Goal: Task Accomplishment & Management: Manage account settings

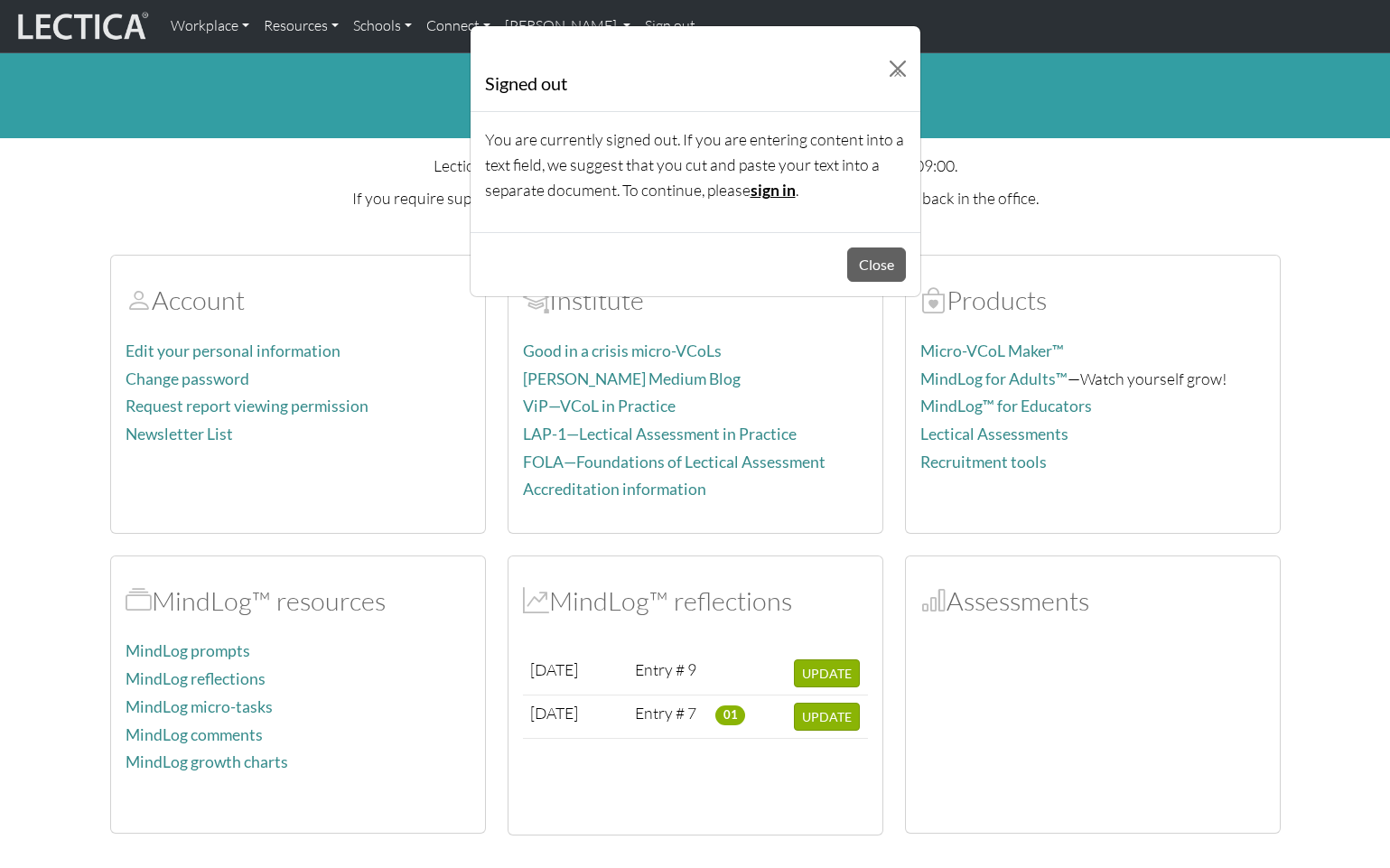
click at [770, 186] on link "sign in" at bounding box center [774, 190] width 45 height 19
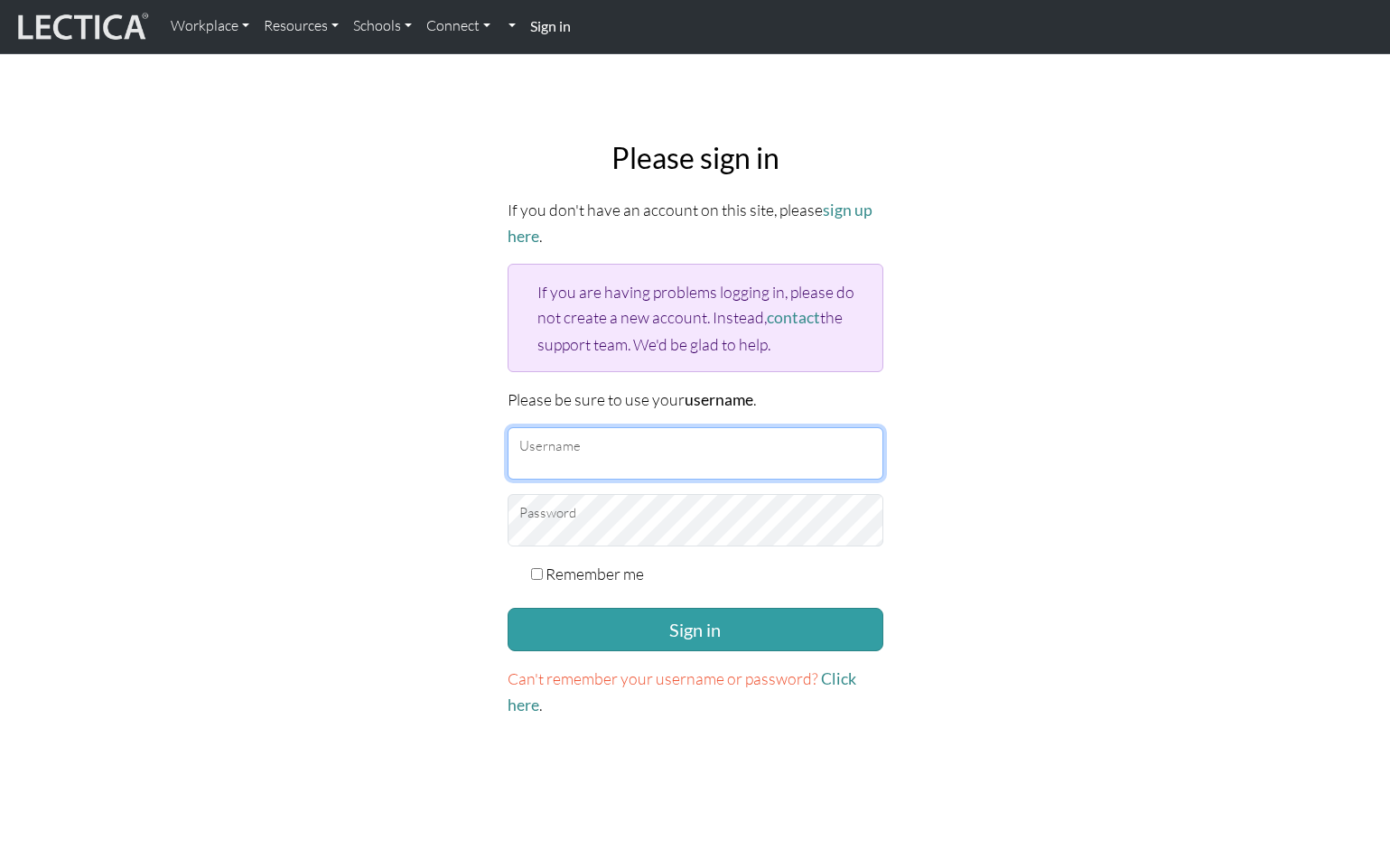
type input "theodawson"
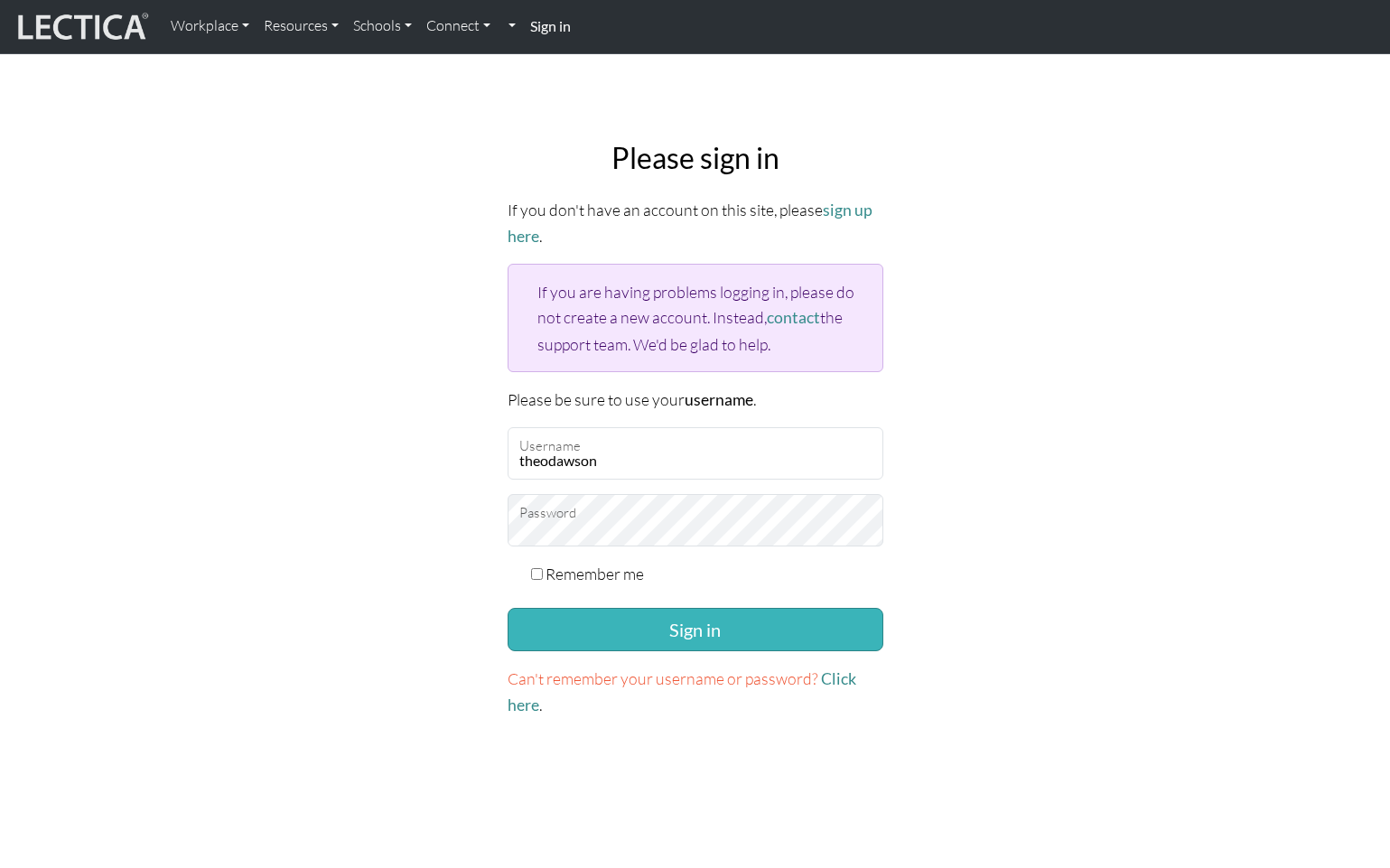
click at [665, 624] on button "Sign in" at bounding box center [695, 630] width 375 height 44
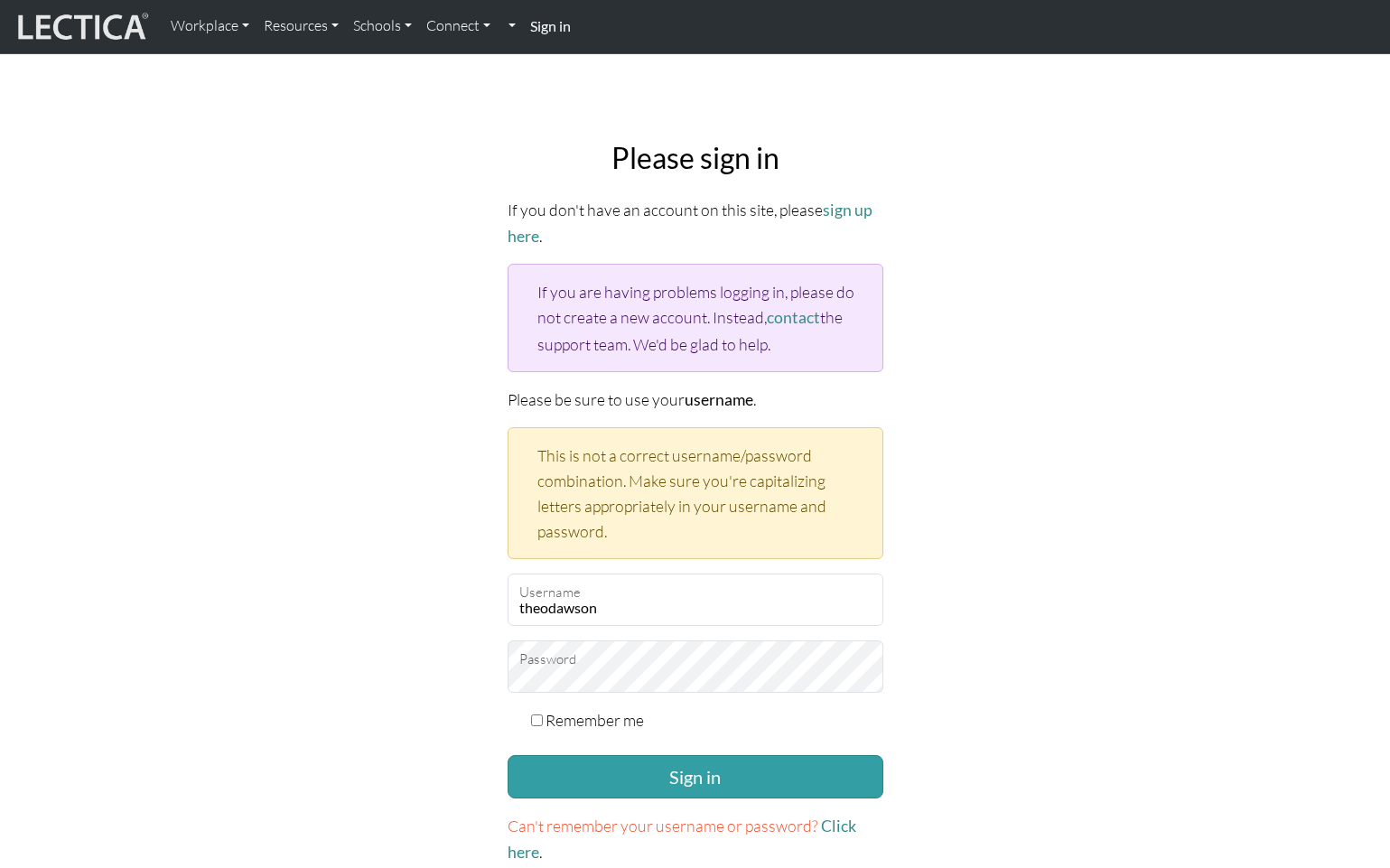
click at [1116, 442] on div "Please sign in If you don't have an account on this site, please sign up here .…" at bounding box center [695, 503] width 1193 height 753
click at [631, 615] on input "theodawson" at bounding box center [695, 600] width 375 height 53
drag, startPoint x: 629, startPoint y: 612, endPoint x: 493, endPoint y: 610, distance: 136.0
click at [493, 610] on div "Please sign in If you don't have an account on this site, please sign up here .…" at bounding box center [695, 503] width 1193 height 753
click at [444, 662] on div "Please sign in If you don't have an account on this site, please sign up here .…" at bounding box center [695, 503] width 1193 height 753
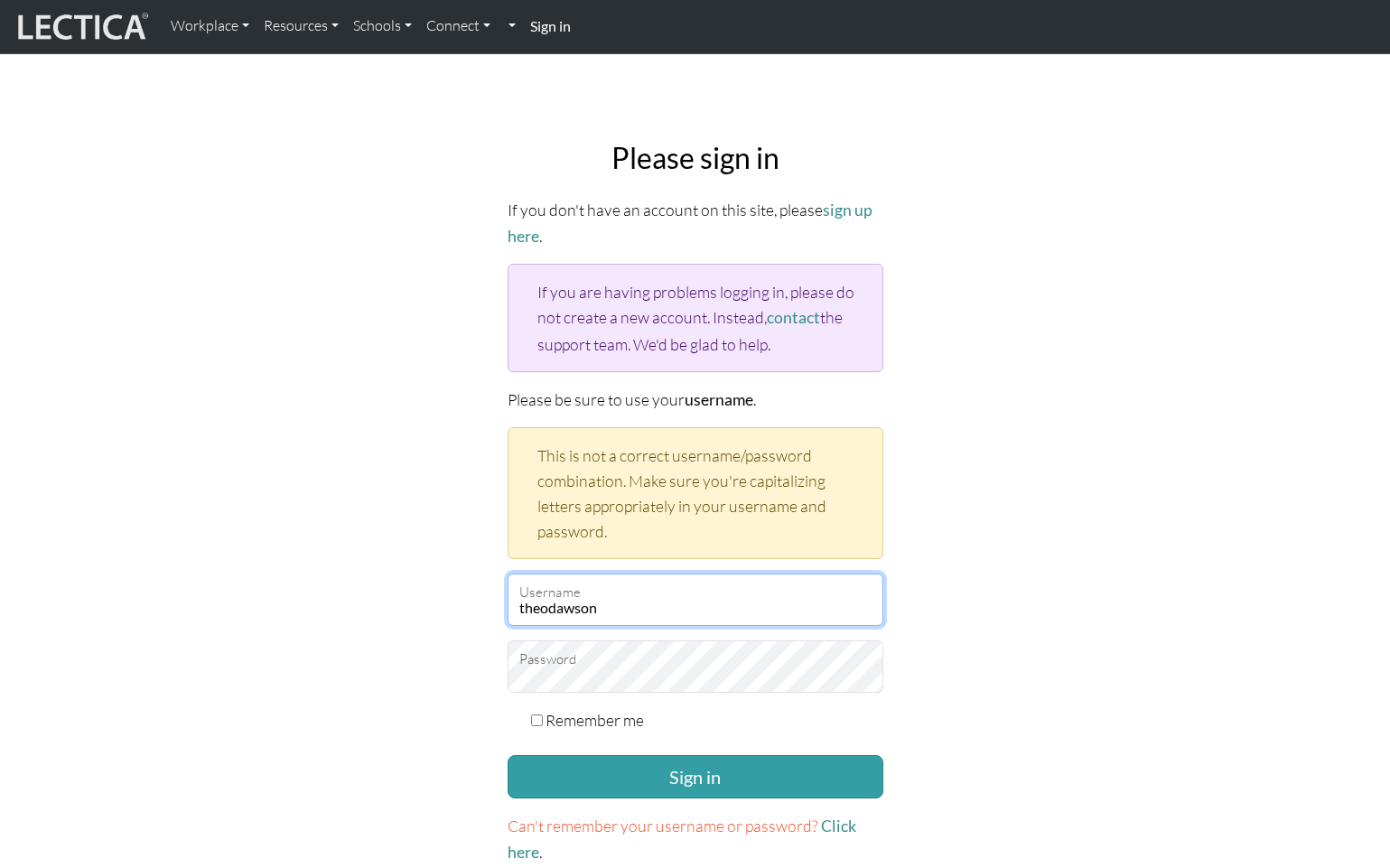
click at [668, 595] on input "theodawson" at bounding box center [695, 600] width 375 height 53
click at [1113, 185] on div "Please sign in If you don't have an account on this site, please sign up here .…" at bounding box center [695, 503] width 1193 height 753
